Goal: Find specific page/section: Find specific page/section

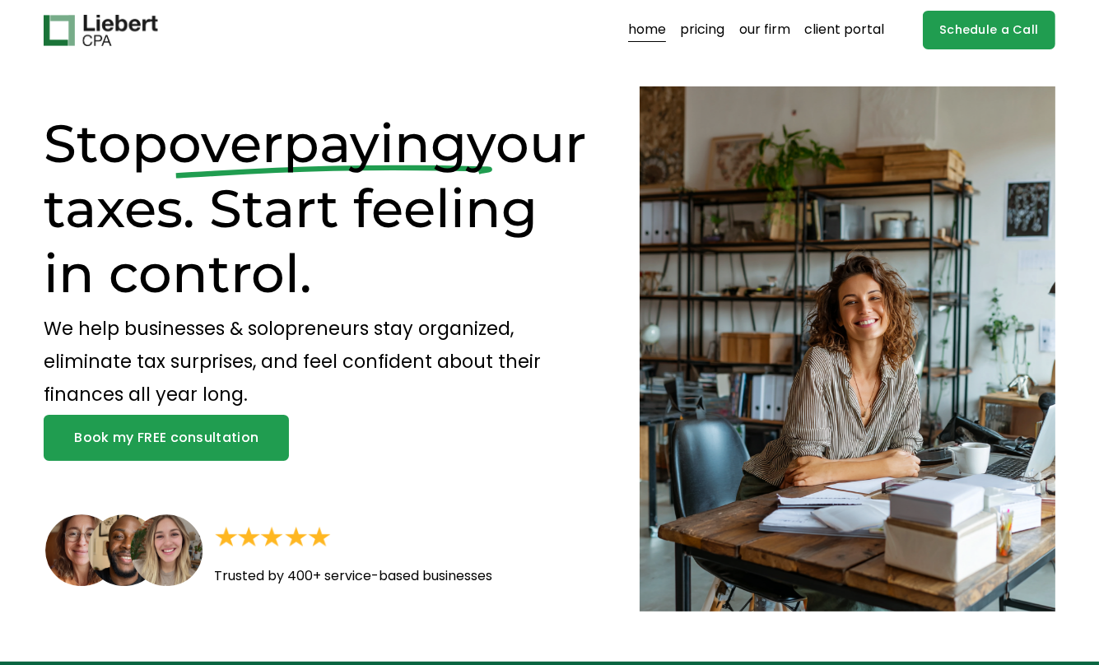
click at [847, 30] on link "client portal" at bounding box center [845, 30] width 80 height 26
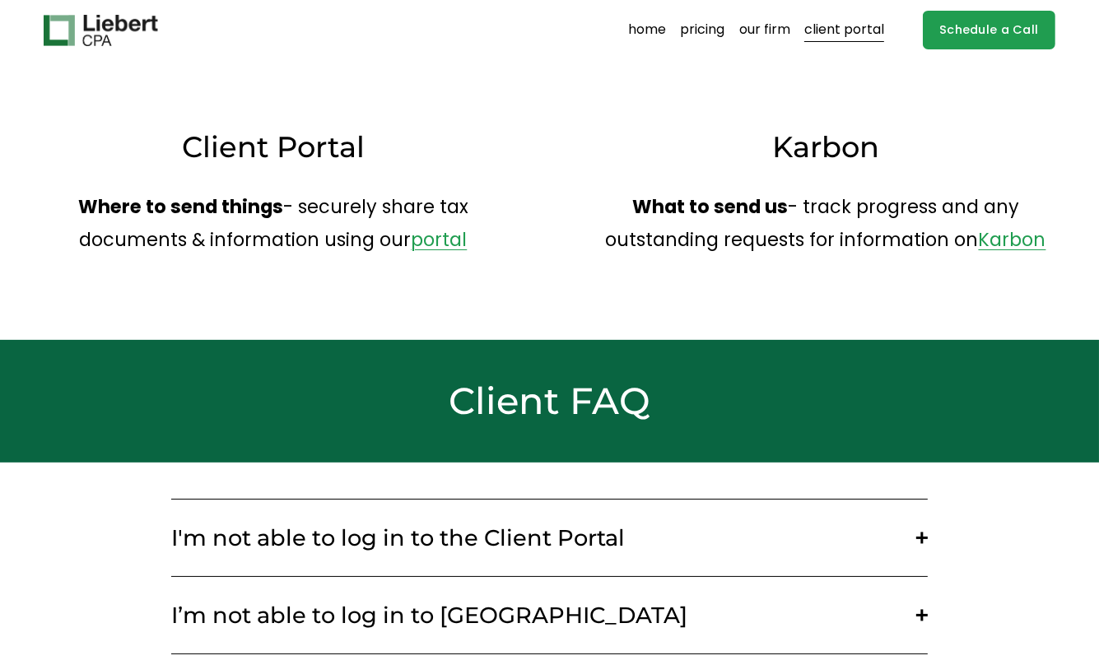
click at [847, 30] on link "client portal" at bounding box center [845, 30] width 80 height 26
